Goal: Task Accomplishment & Management: Use online tool/utility

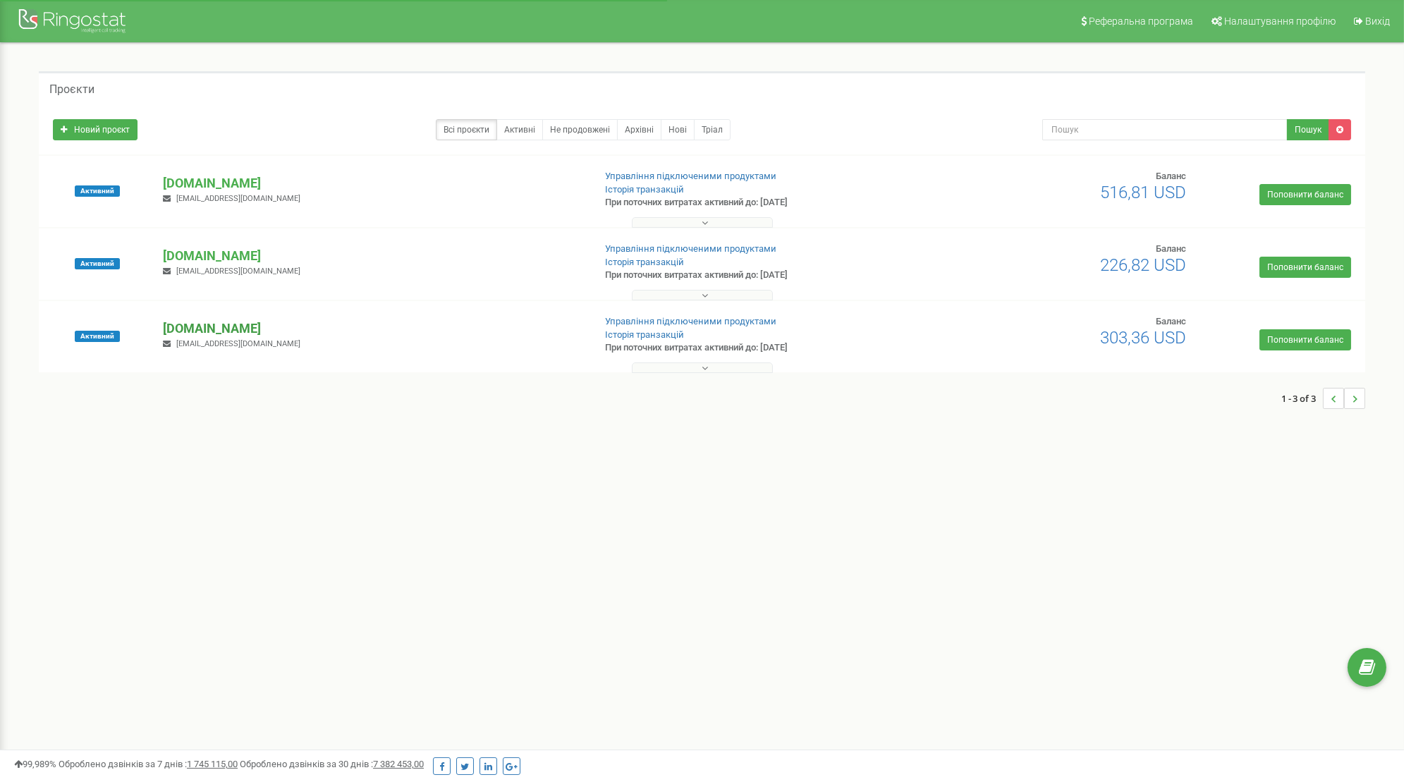
click at [212, 323] on p "[DOMAIN_NAME]" at bounding box center [372, 329] width 419 height 18
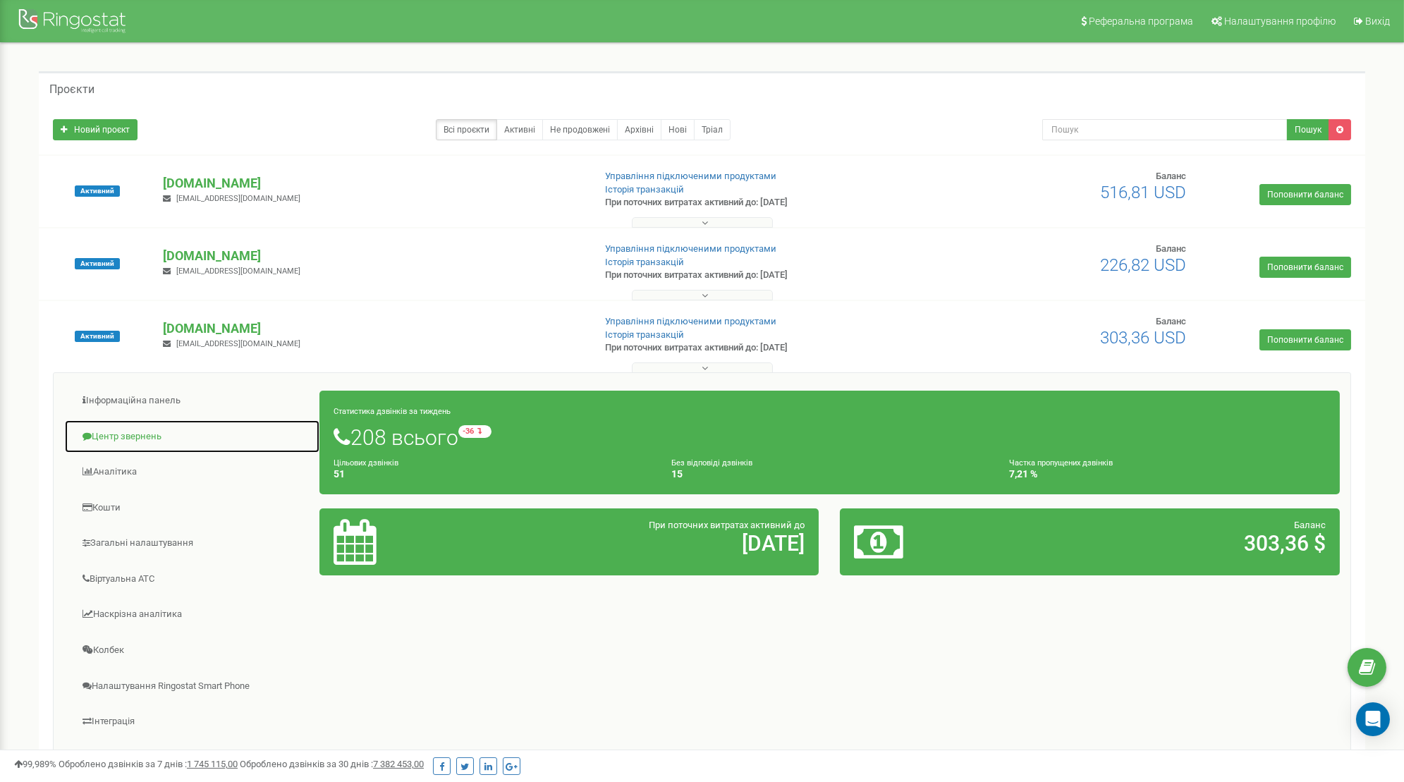
click at [130, 437] on link "Центр звернень" at bounding box center [192, 437] width 256 height 35
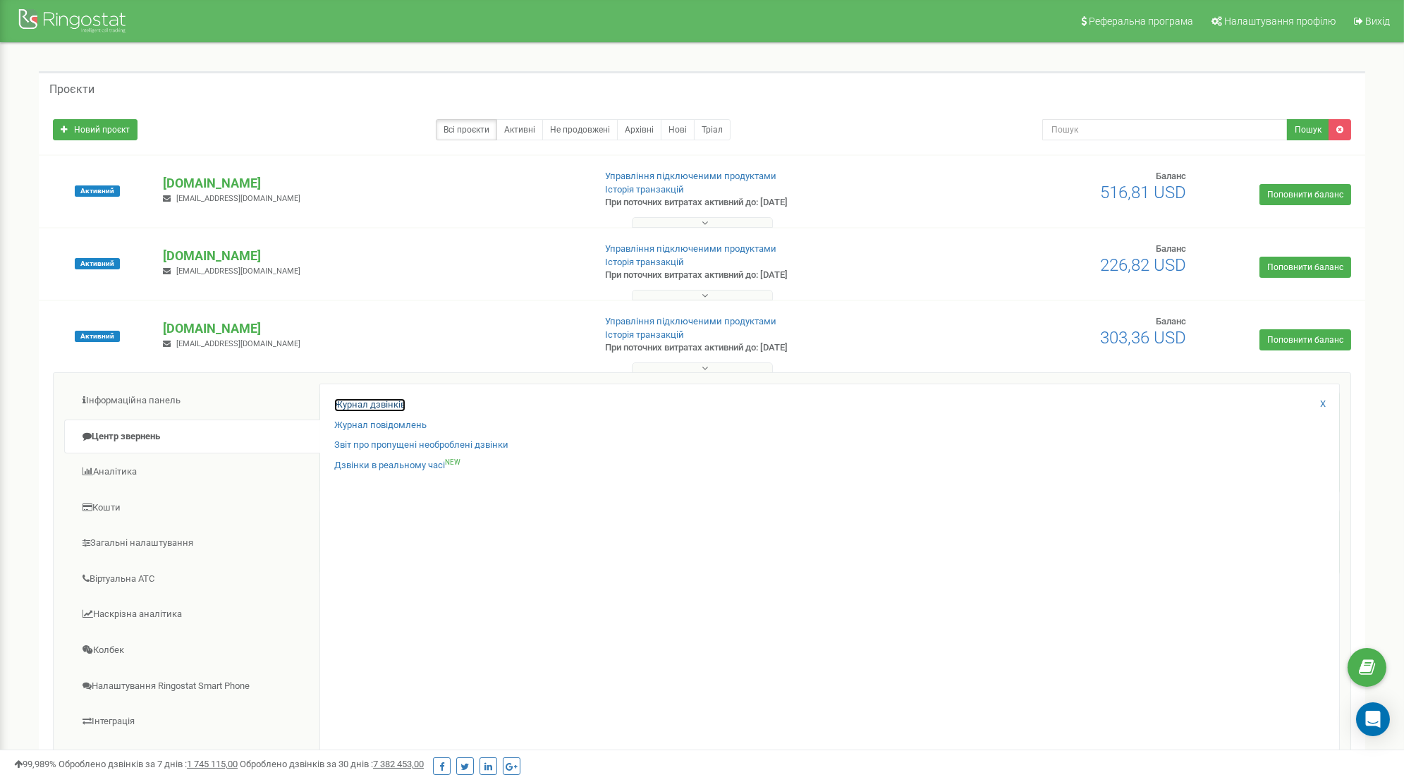
click at [372, 407] on link "Журнал дзвінків" at bounding box center [369, 404] width 71 height 13
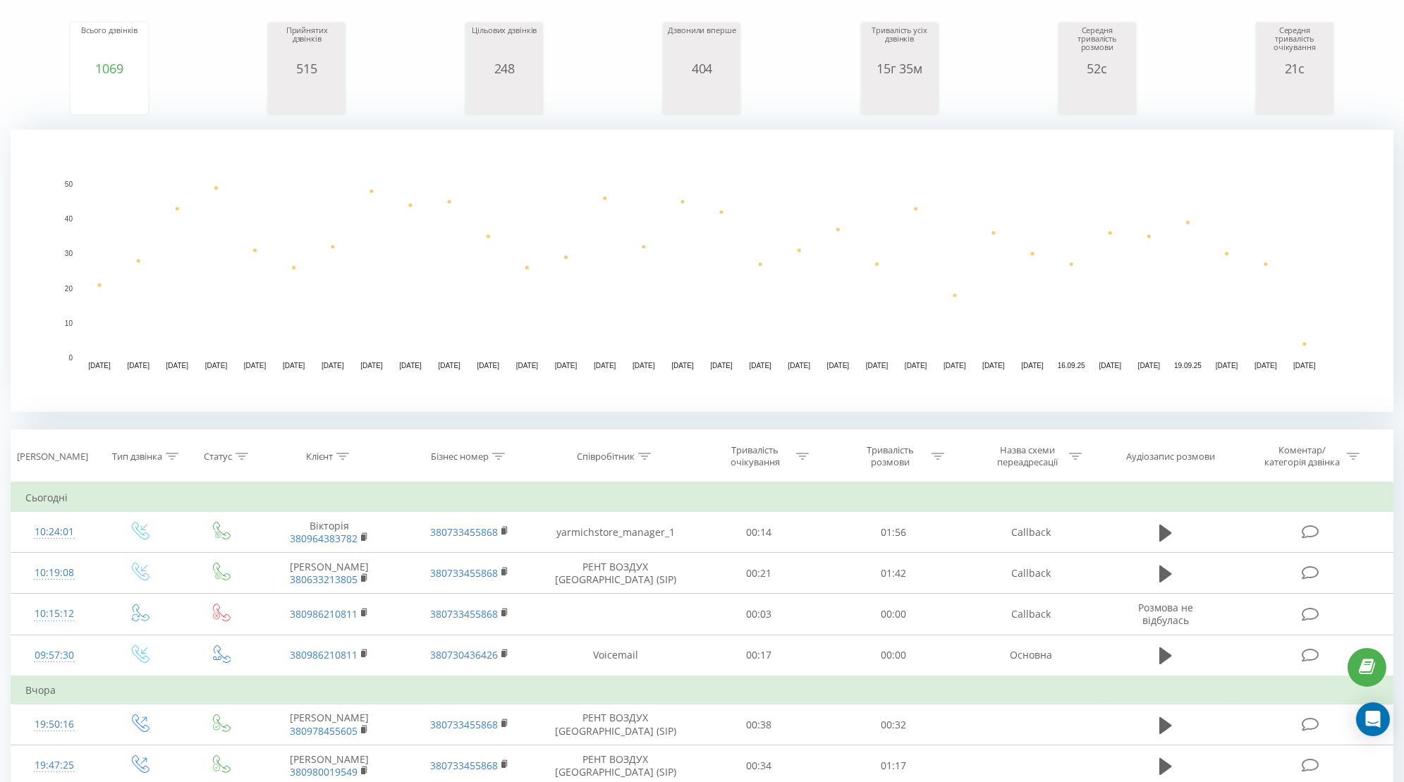
scroll to position [184, 0]
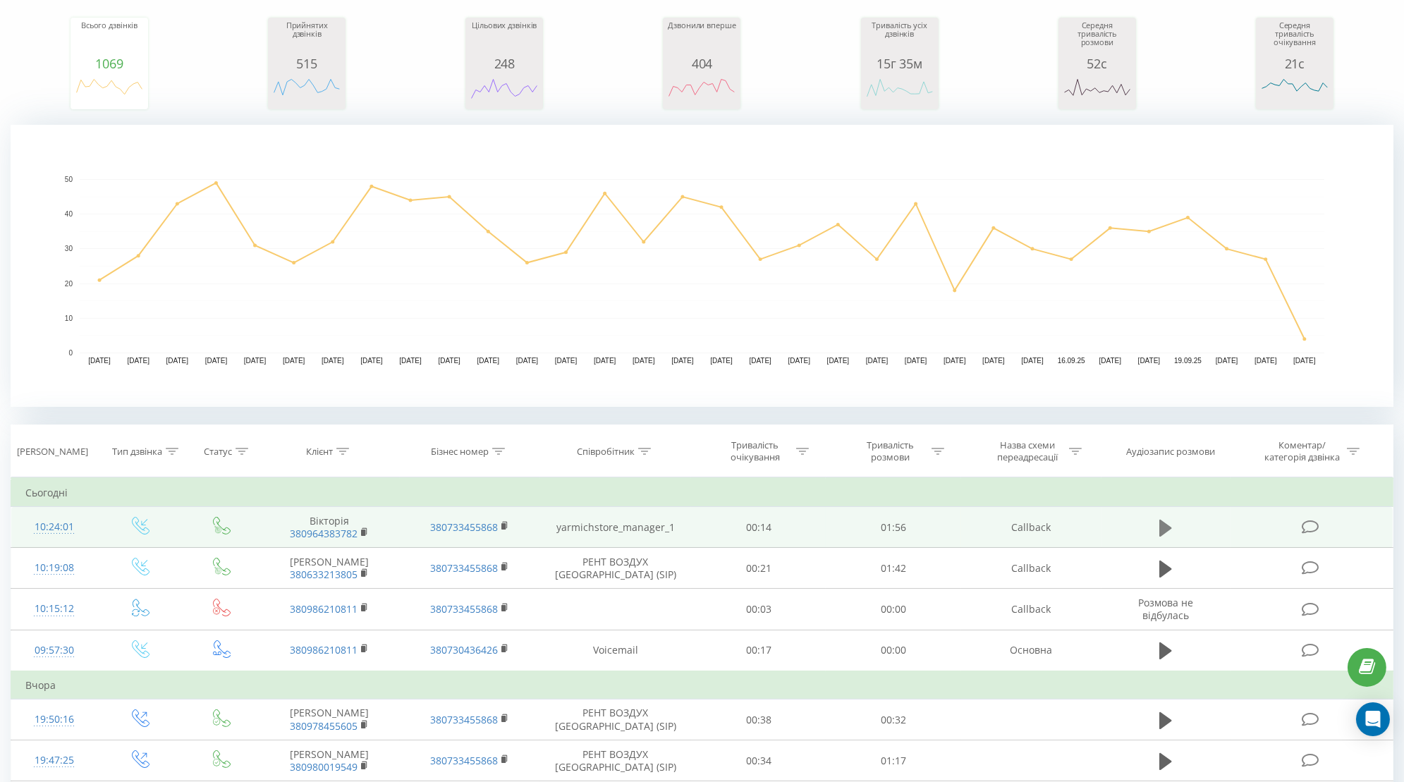
click at [1173, 527] on button at bounding box center [1165, 528] width 21 height 21
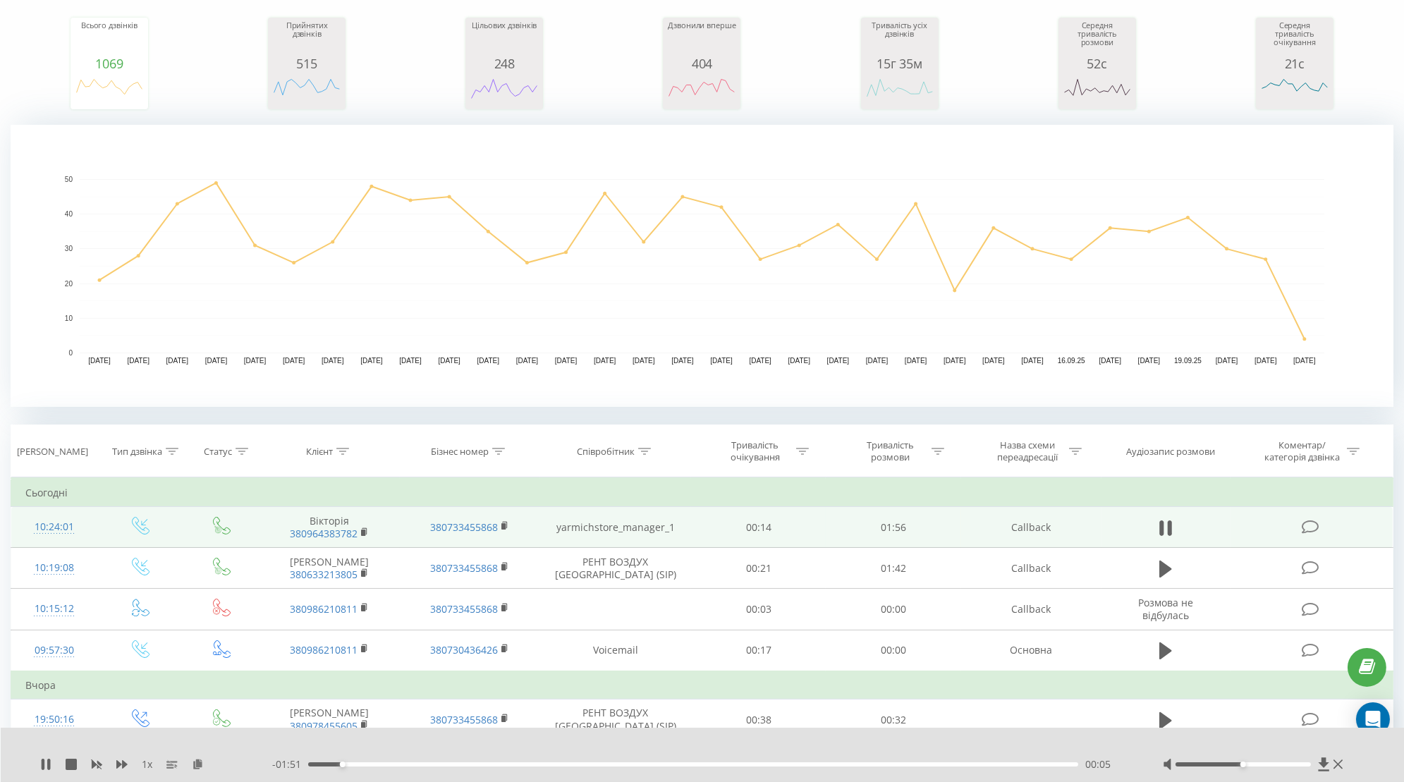
click at [1250, 762] on div at bounding box center [1243, 764] width 135 height 4
click at [41, 766] on icon at bounding box center [45, 764] width 11 height 11
click at [47, 765] on icon at bounding box center [46, 764] width 8 height 11
click at [49, 765] on icon at bounding box center [48, 764] width 3 height 11
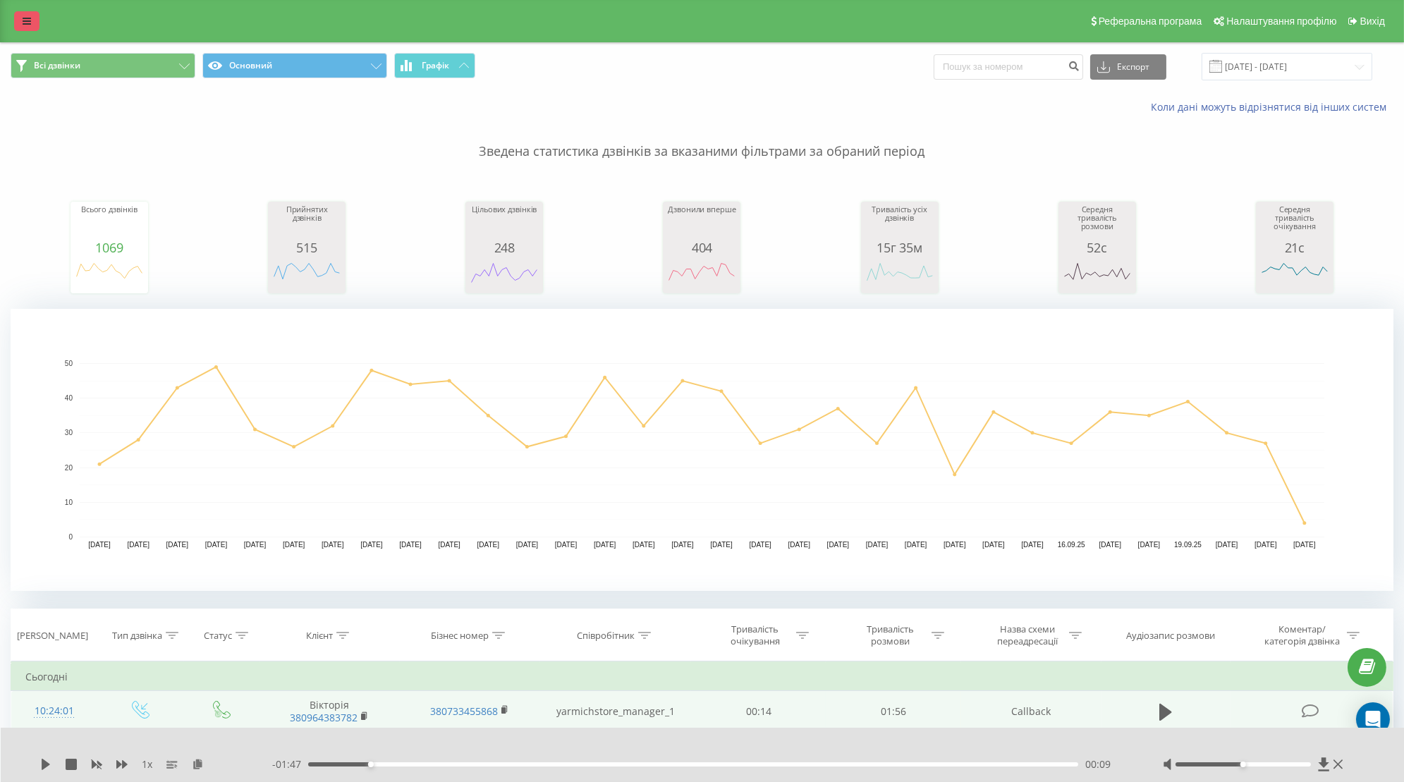
click at [25, 18] on icon at bounding box center [27, 21] width 8 height 10
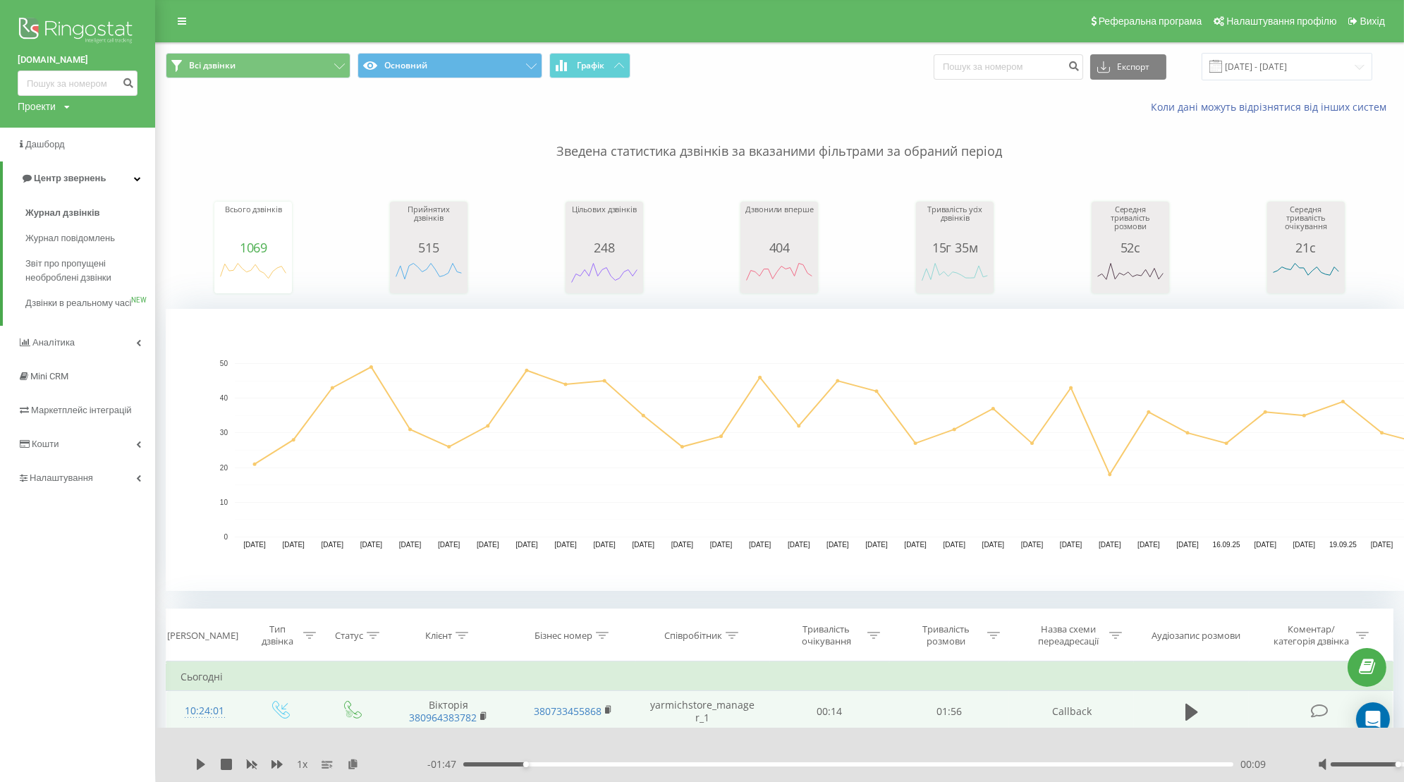
click at [52, 109] on div "Проекти" at bounding box center [37, 106] width 38 height 14
click at [83, 125] on link "[DOMAIN_NAME]" at bounding box center [64, 127] width 68 height 11
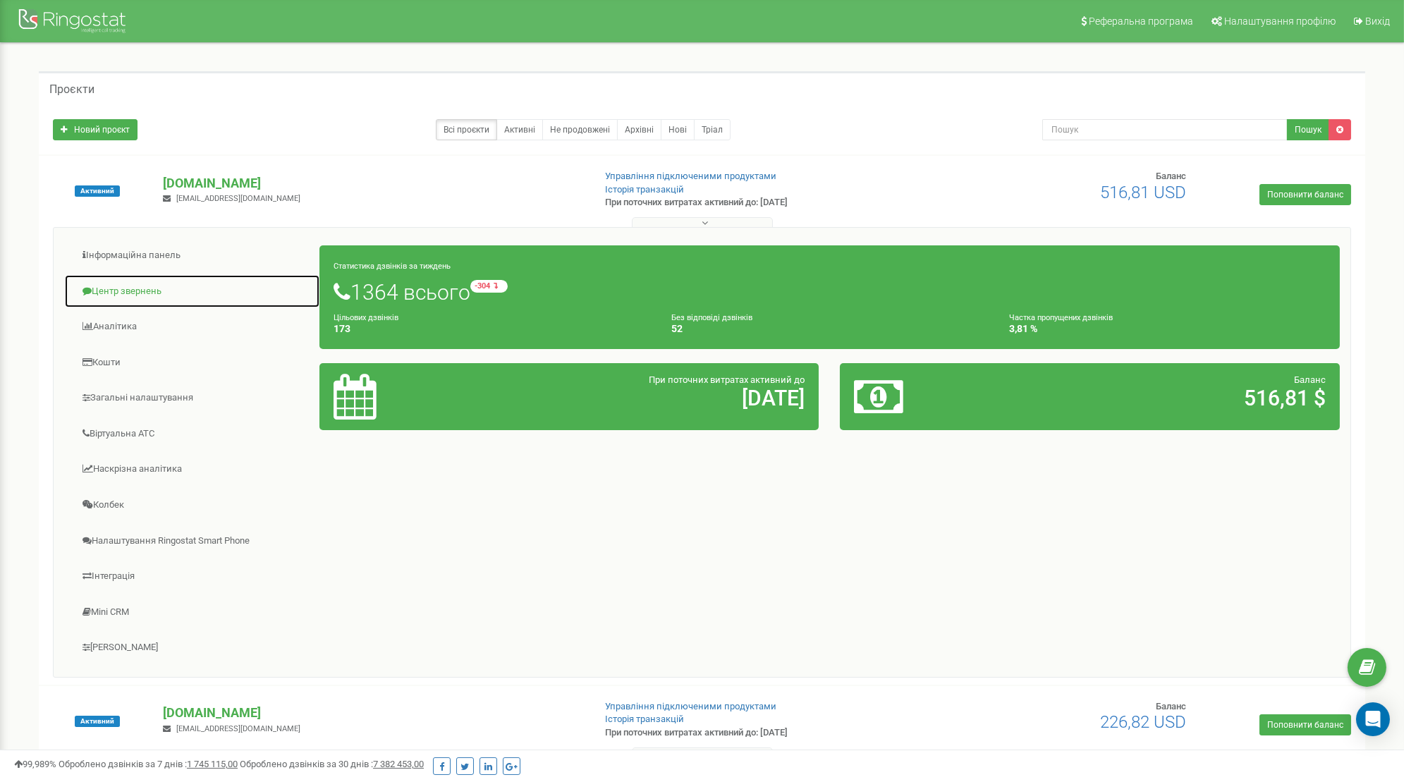
click at [137, 284] on link "Центр звернень" at bounding box center [192, 291] width 256 height 35
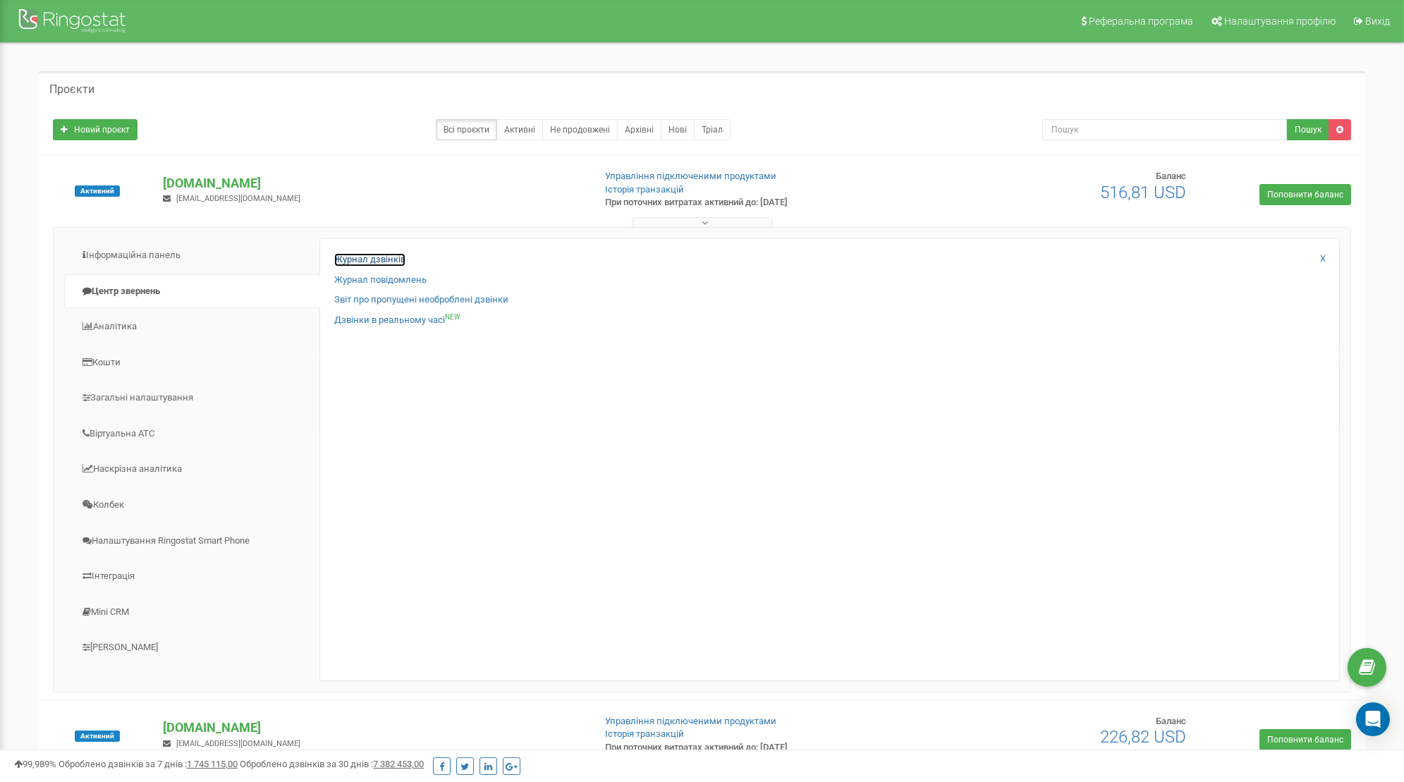
click at [391, 253] on link "Журнал дзвінків" at bounding box center [369, 259] width 71 height 13
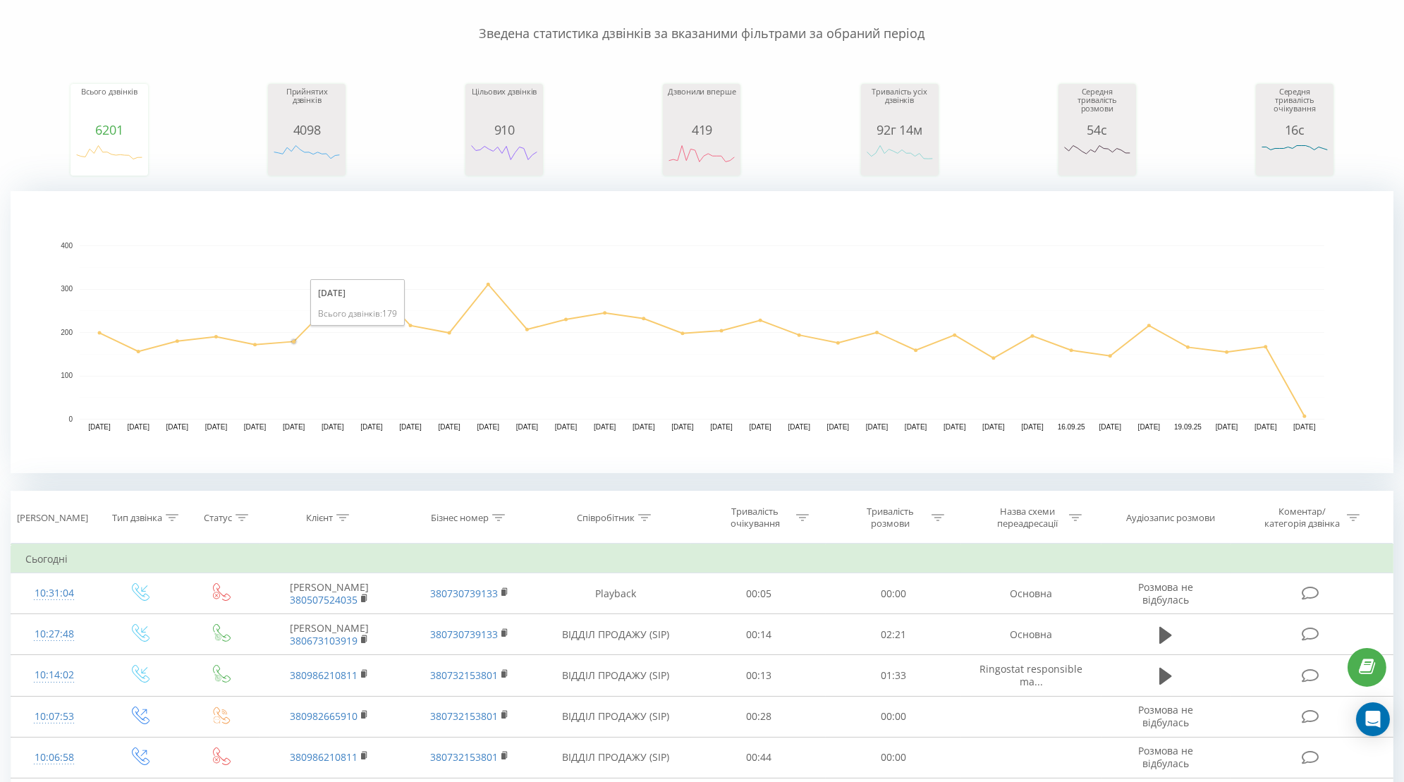
scroll to position [121, 0]
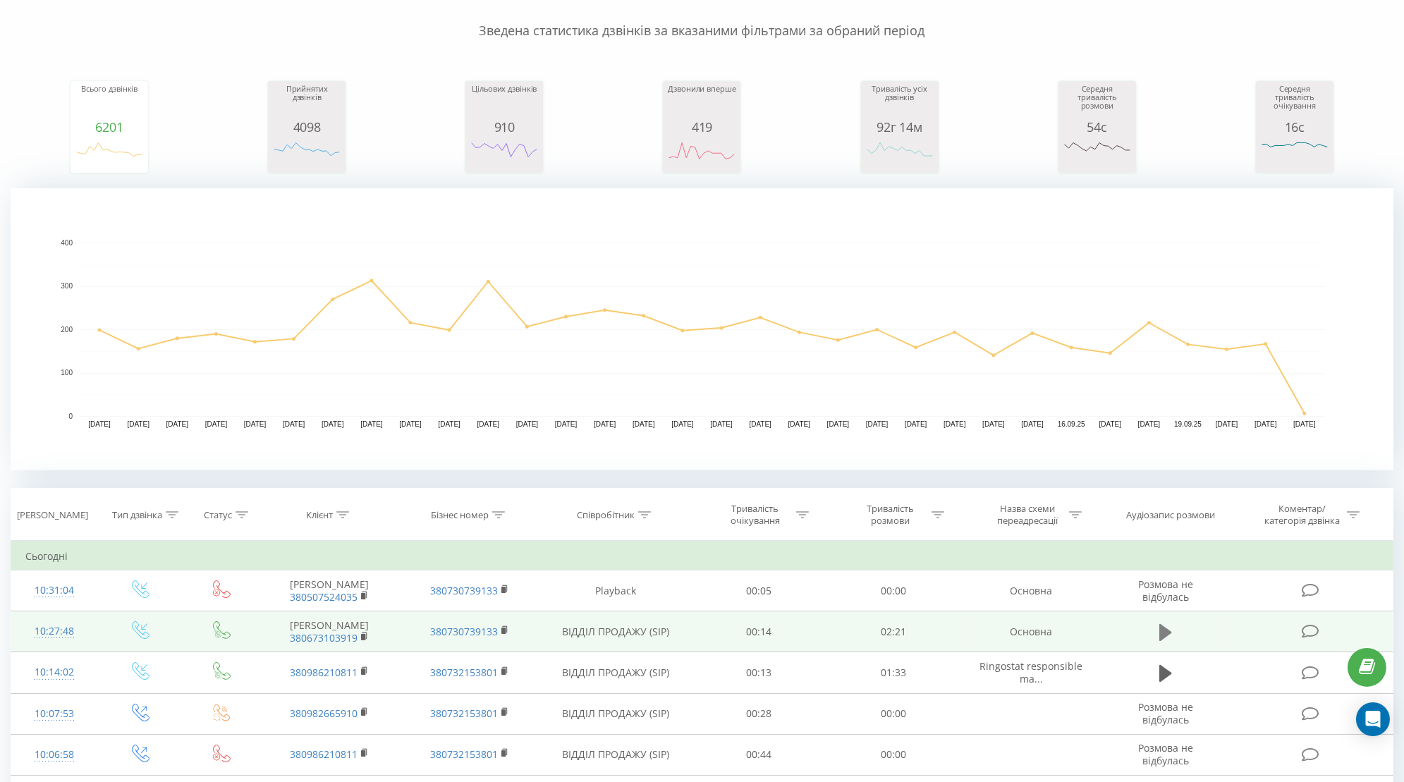
click at [1167, 628] on icon at bounding box center [1166, 632] width 13 height 17
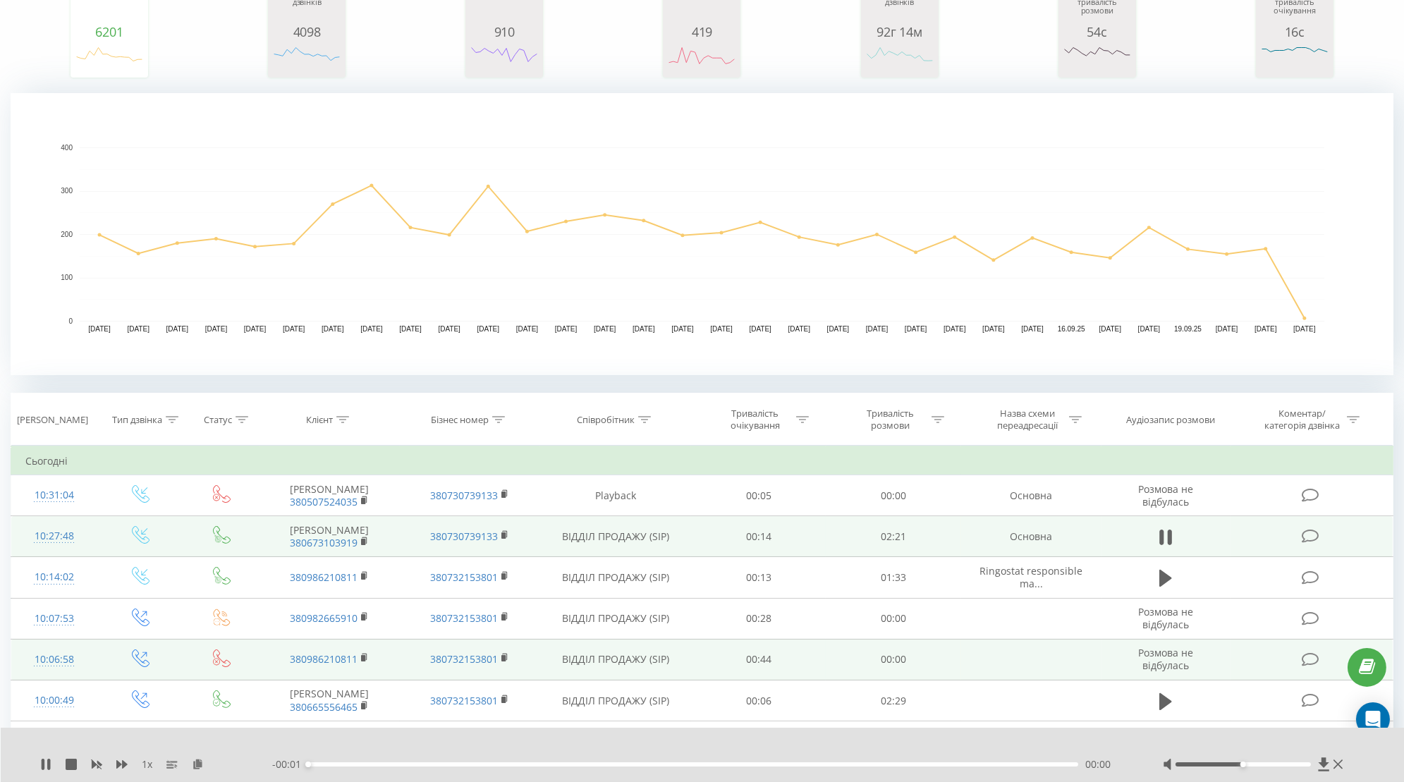
scroll to position [224, 0]
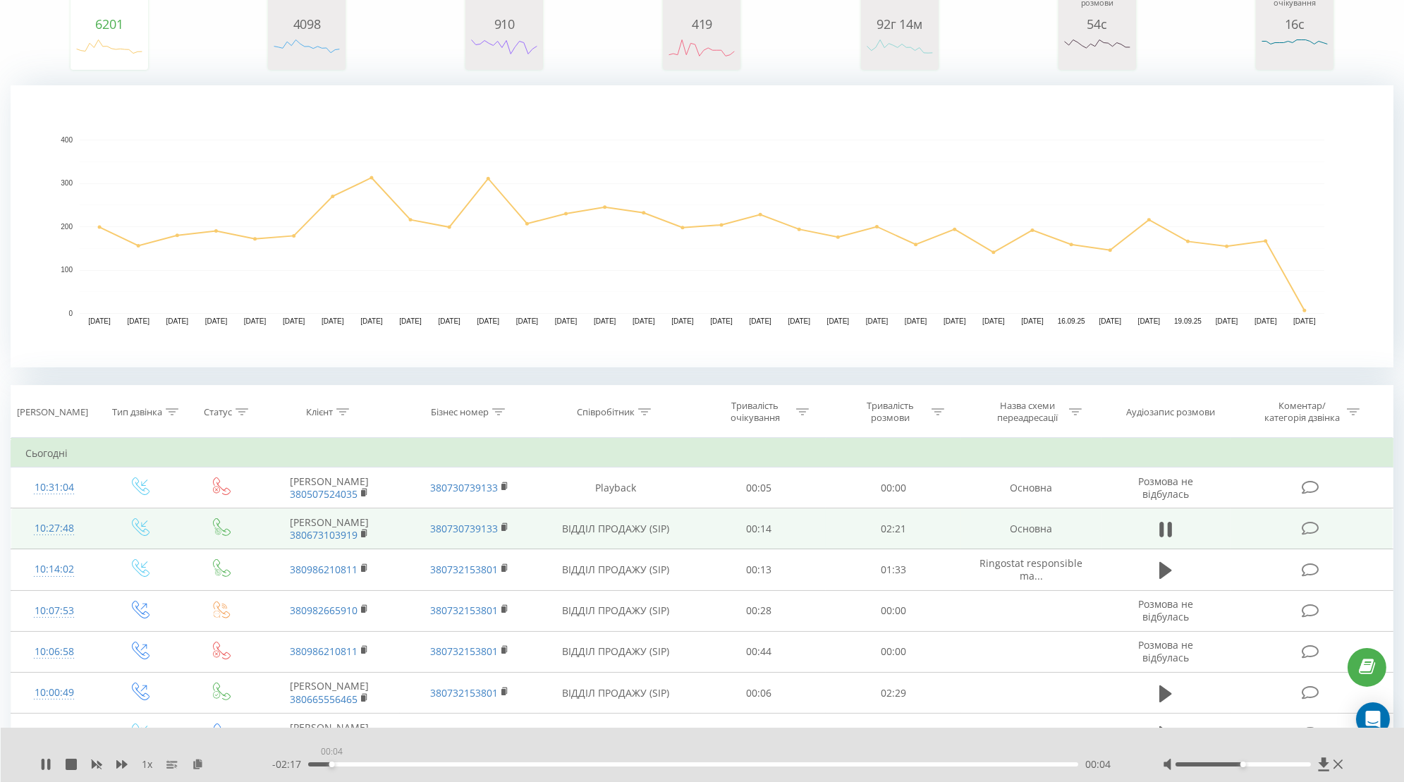
click at [331, 764] on div "00:04" at bounding box center [693, 764] width 770 height 4
click at [155, 767] on div "1 x" at bounding box center [156, 764] width 232 height 14
click at [150, 763] on span "1 x" at bounding box center [147, 764] width 11 height 14
click at [1167, 525] on icon at bounding box center [1166, 530] width 13 height 20
click at [1167, 525] on icon at bounding box center [1166, 529] width 13 height 17
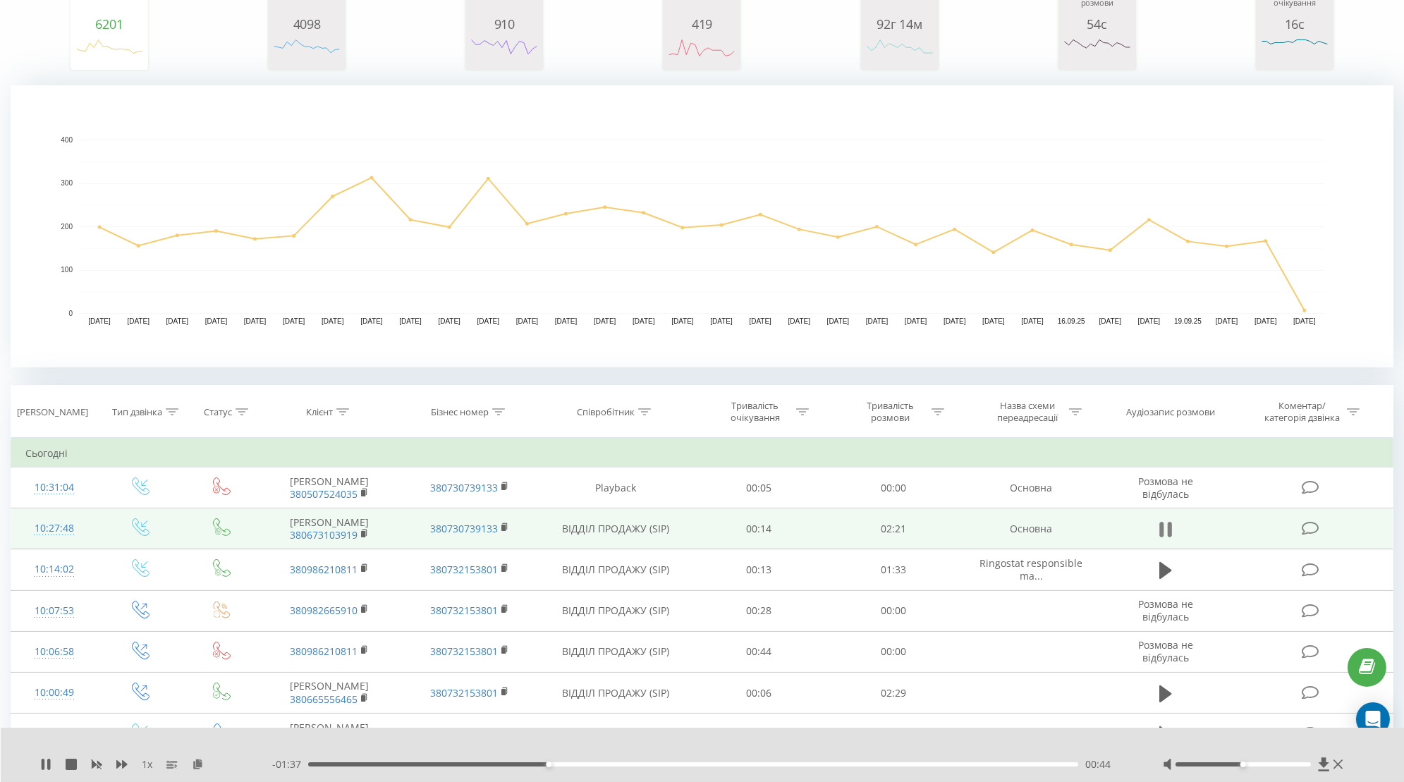
click at [1166, 525] on icon at bounding box center [1166, 530] width 13 height 20
click at [366, 236] on rect "A chart." at bounding box center [702, 227] width 1245 height 174
